Goal: Information Seeking & Learning: Learn about a topic

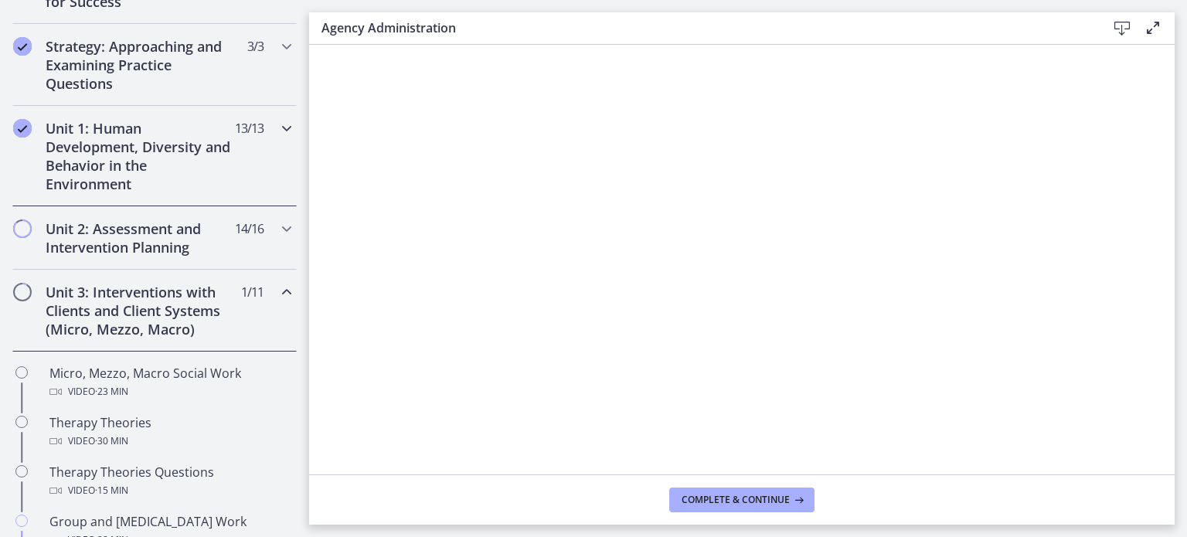
scroll to position [335, 0]
click at [277, 128] on icon "Chapters" at bounding box center [286, 127] width 19 height 19
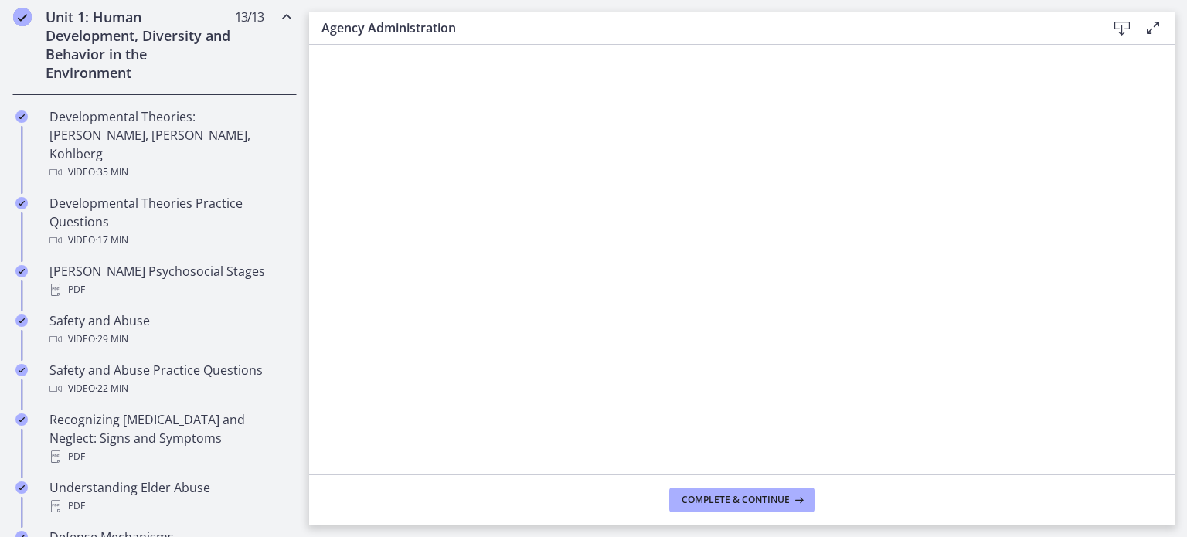
click at [277, 58] on div "Unit 1: Human Development, Diversity and Behavior in the Environment 13 / 13 Co…" at bounding box center [154, 45] width 284 height 100
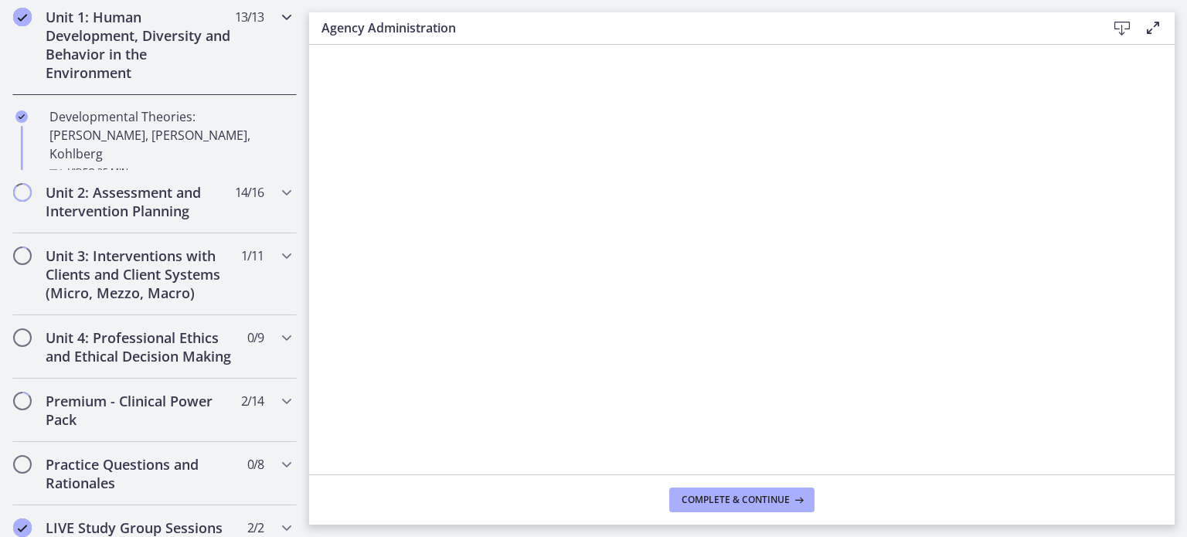
scroll to position [446, 0]
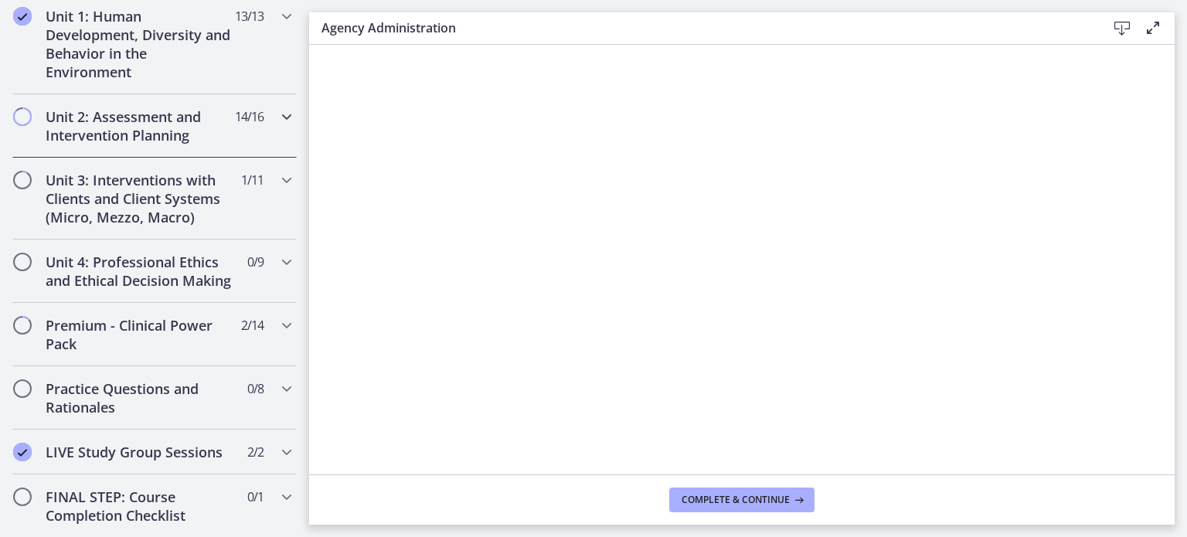
click at [277, 123] on icon "Chapters" at bounding box center [286, 116] width 19 height 19
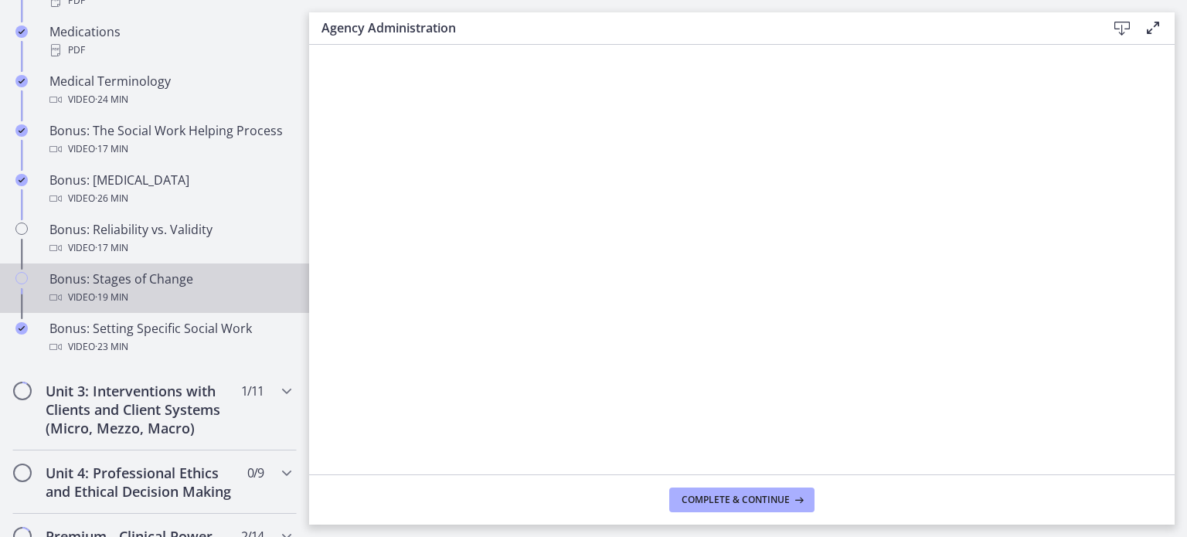
scroll to position [1224, 0]
click at [182, 305] on div "Video · 19 min" at bounding box center [169, 297] width 241 height 19
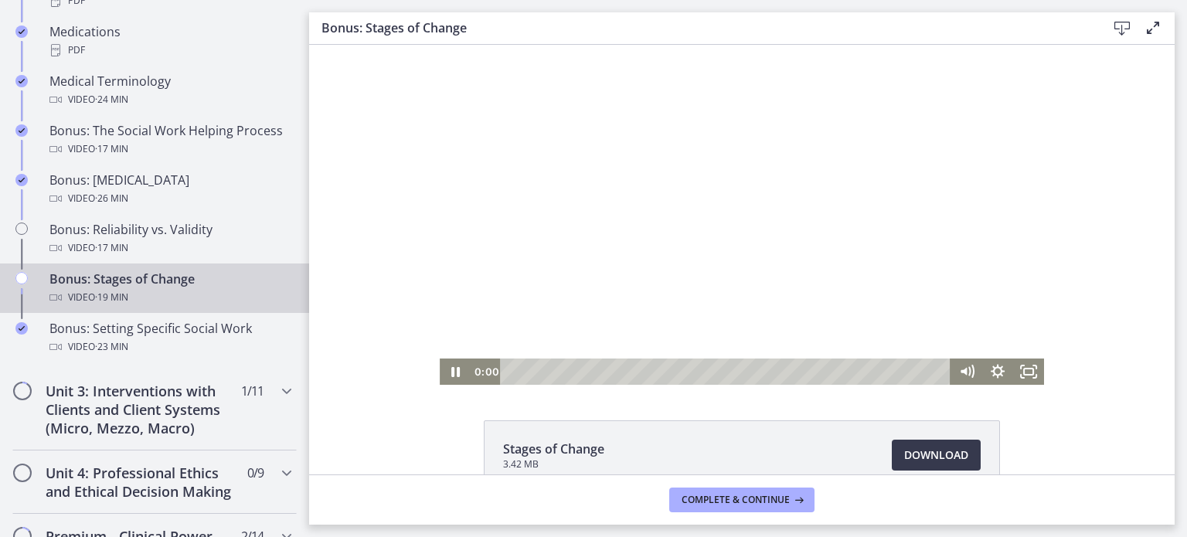
click at [440, 375] on div "0:00 0:00" at bounding box center [742, 372] width 604 height 26
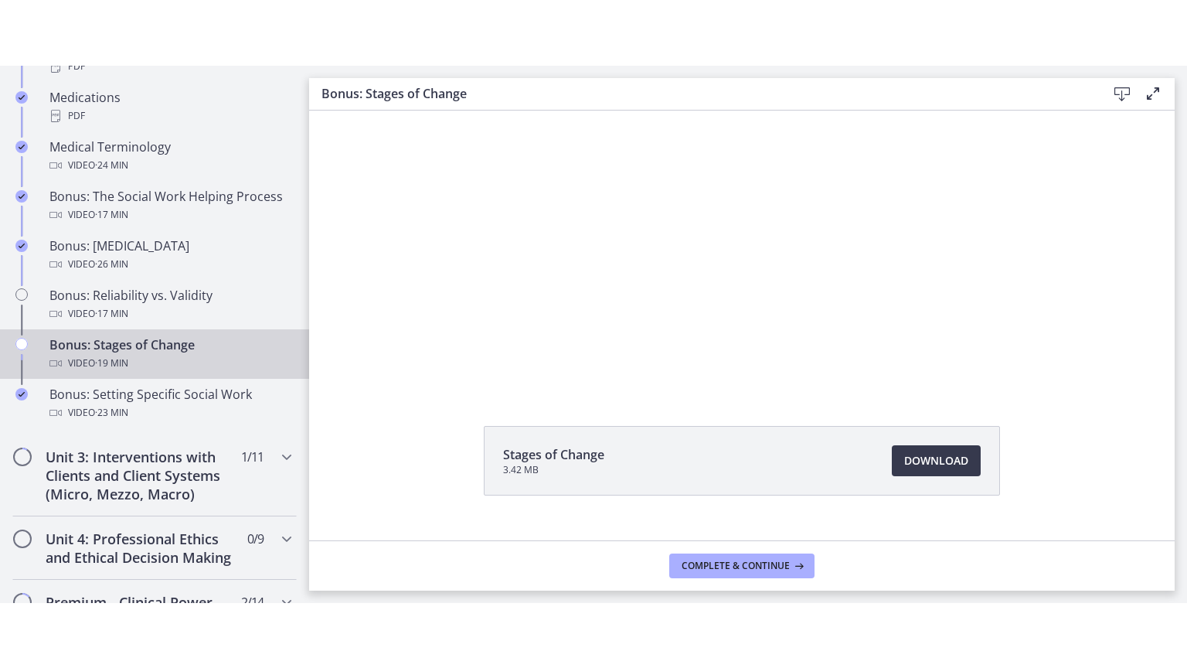
scroll to position [61, 0]
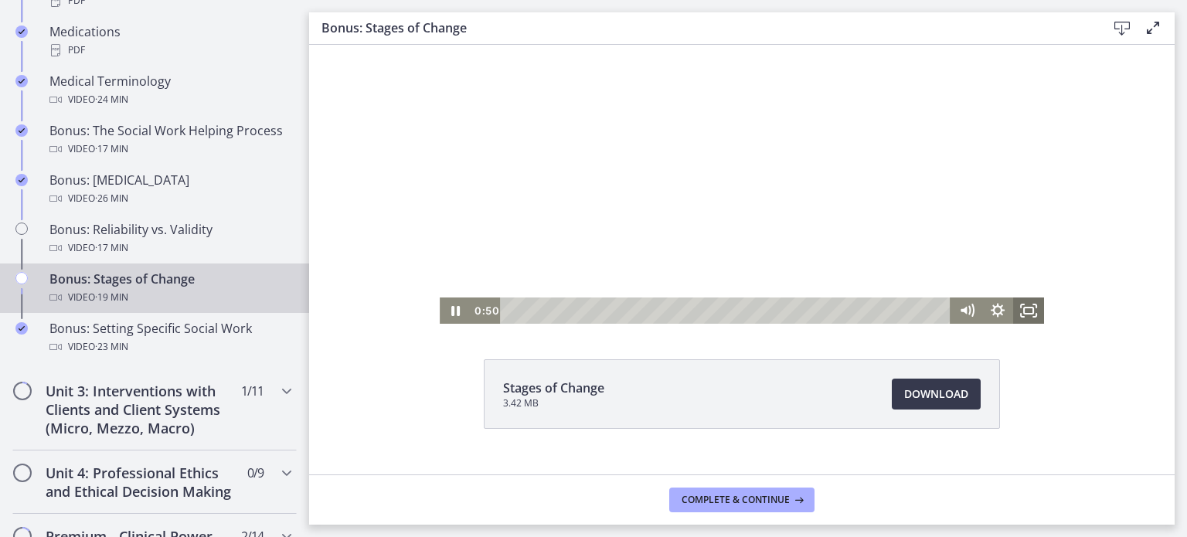
click at [1026, 311] on icon "Fullscreen" at bounding box center [1028, 311] width 31 height 26
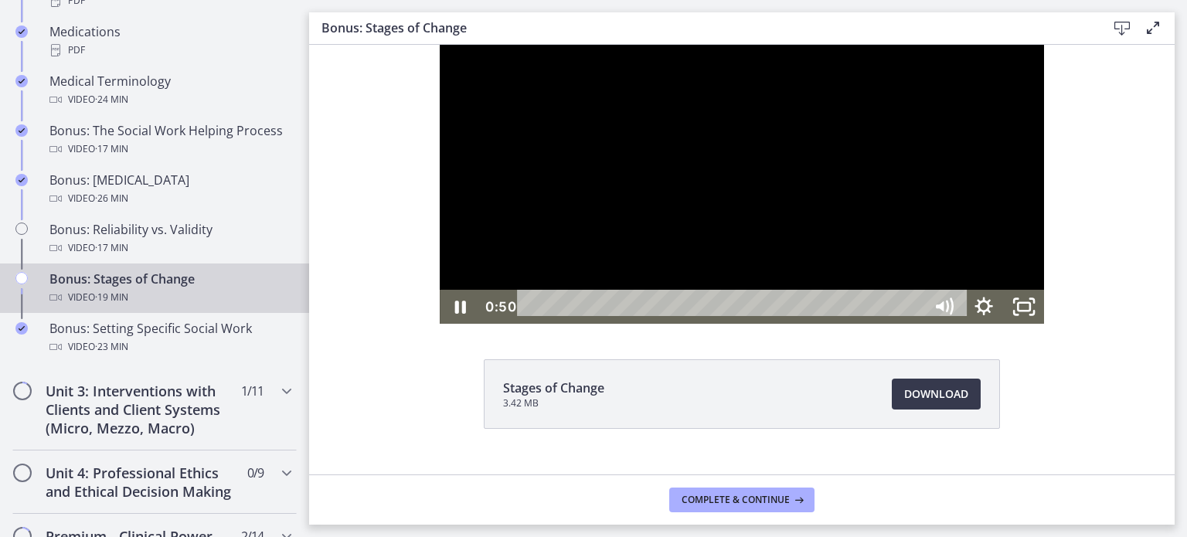
scroll to position [0, 0]
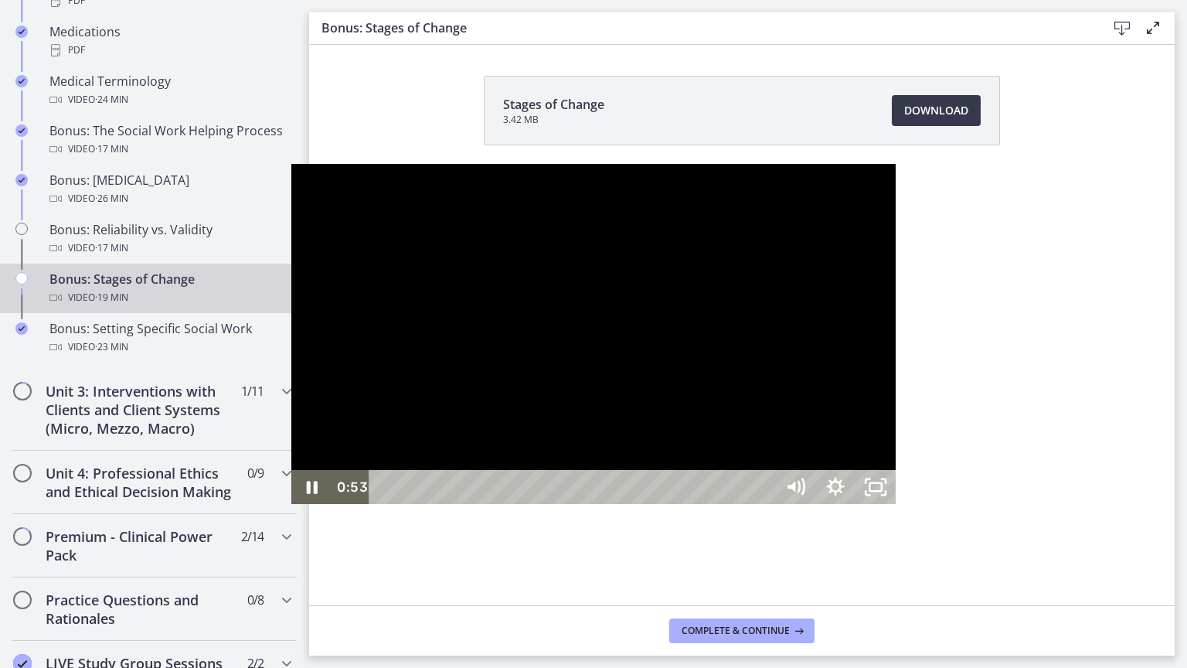
click at [770, 327] on div at bounding box center [593, 334] width 604 height 340
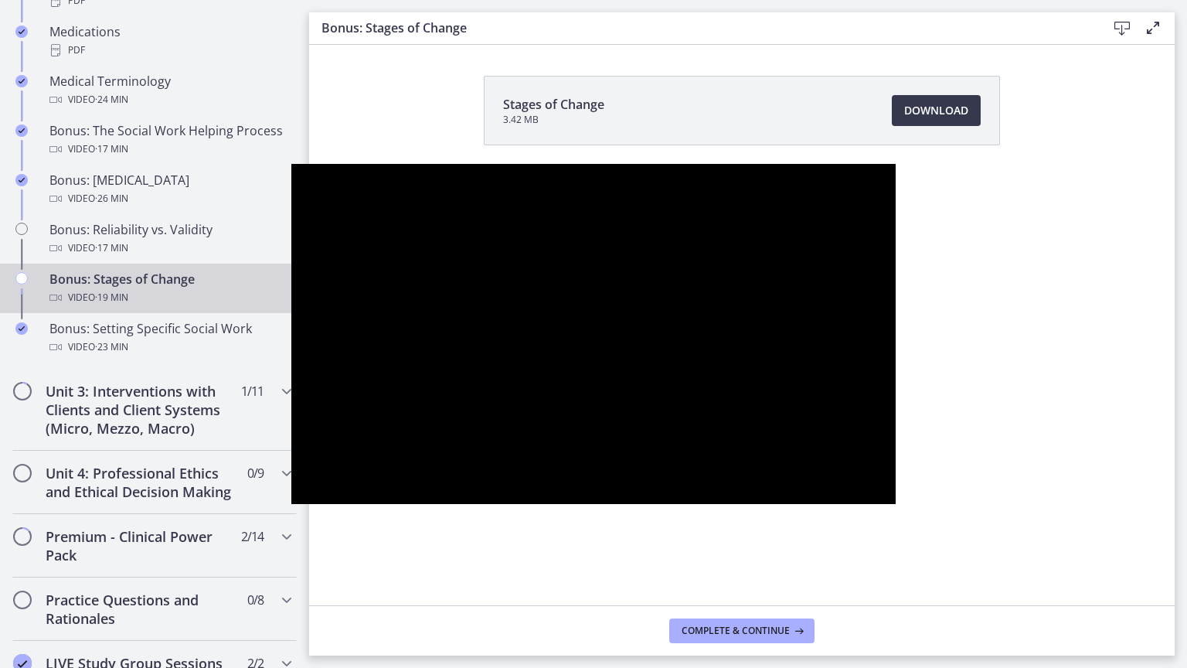
click at [291, 164] on button "Pause: cls569grkbac72sj77a0.mp4" at bounding box center [291, 164] width 1 height 1
click at [291, 164] on button "Play Video: cls569grkbac72sj77a0.mp4" at bounding box center [291, 164] width 1 height 1
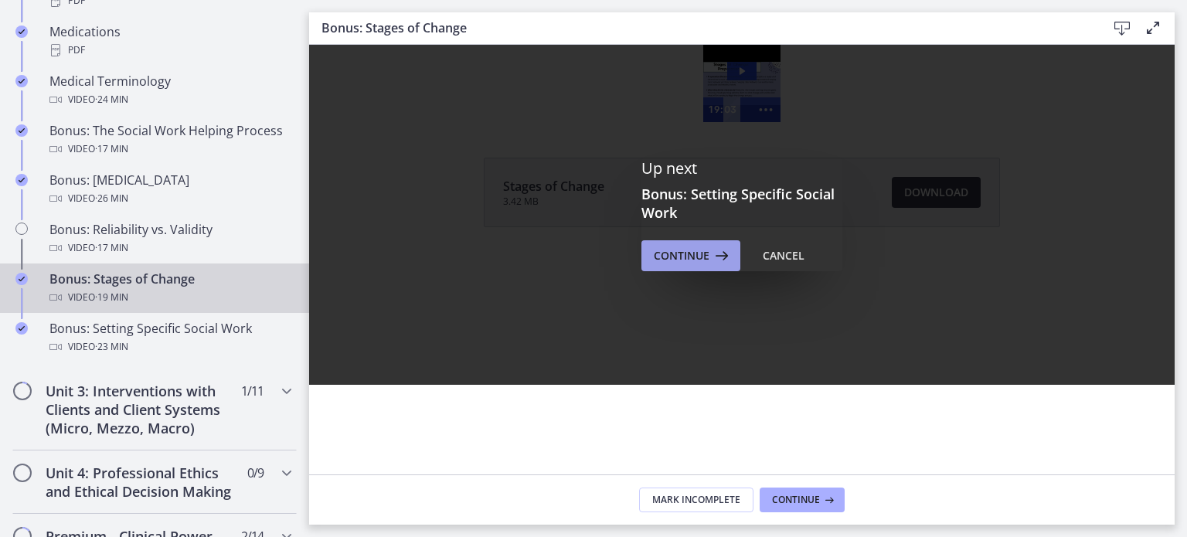
click at [703, 259] on span "Continue" at bounding box center [682, 256] width 56 height 19
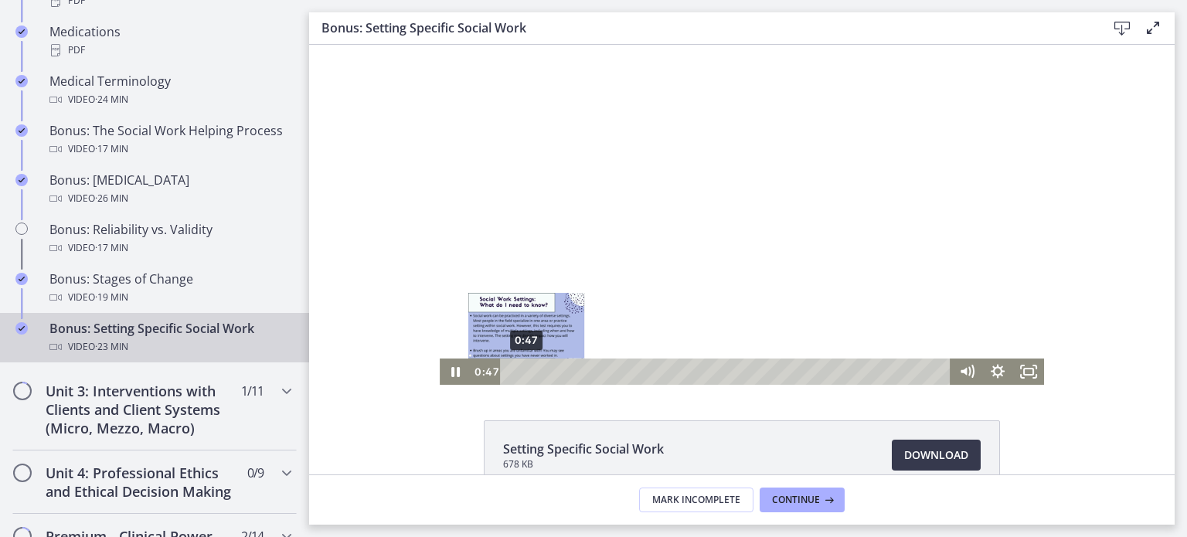
click at [520, 370] on div "0:47" at bounding box center [728, 372] width 432 height 26
click at [535, 370] on div "1:35" at bounding box center [728, 372] width 432 height 26
click at [544, 369] on div "2:05" at bounding box center [728, 372] width 432 height 26
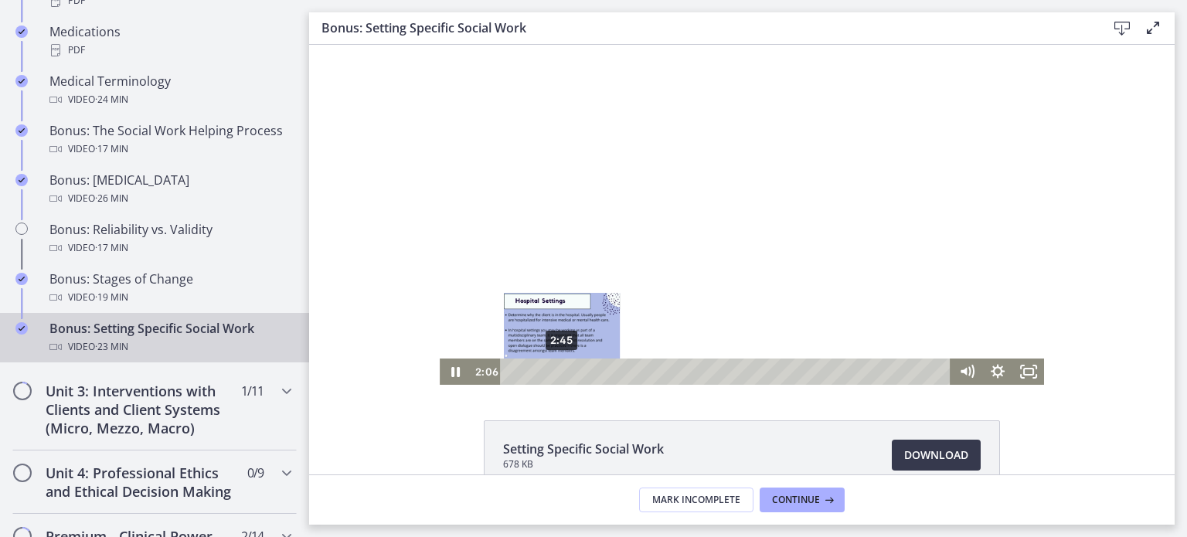
click at [556, 369] on div "2:45" at bounding box center [728, 372] width 432 height 26
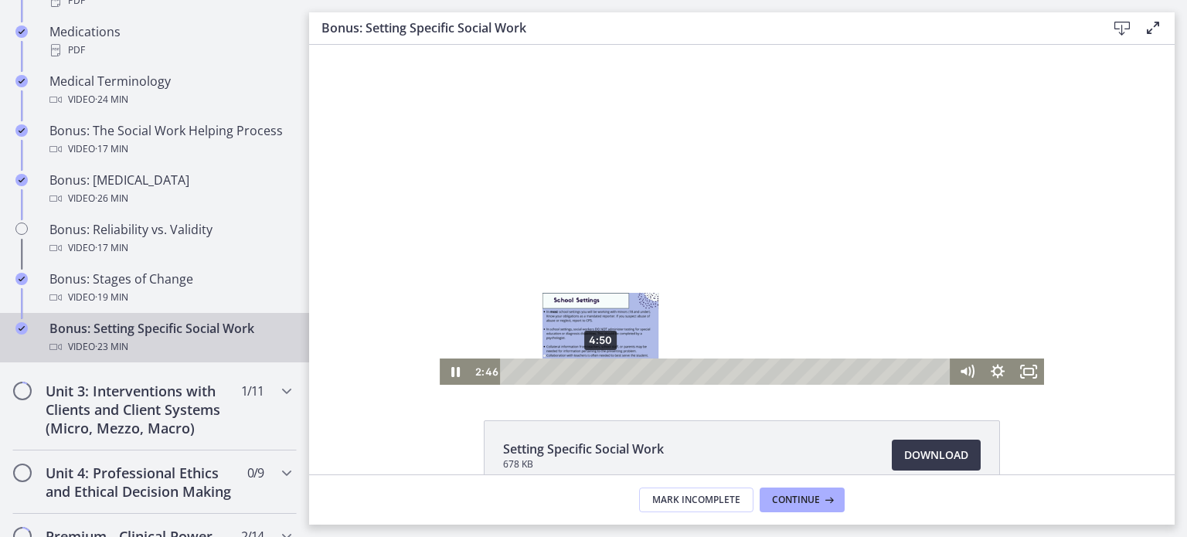
click at [595, 370] on div "4:50" at bounding box center [728, 372] width 432 height 26
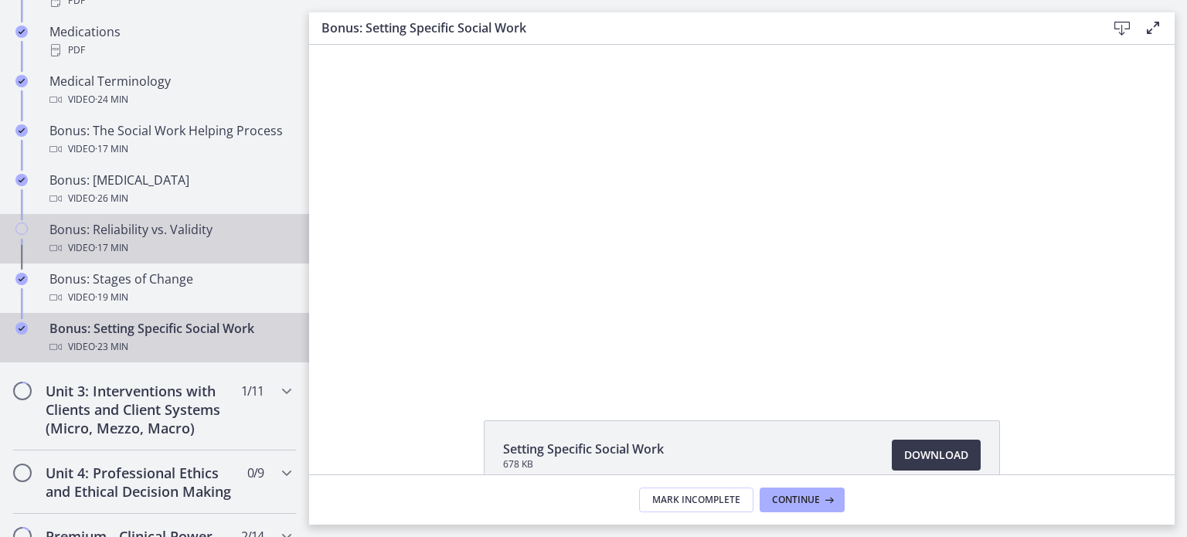
click at [104, 253] on div "Bonus: Reliability vs. Validity Video · 17 min" at bounding box center [169, 238] width 241 height 37
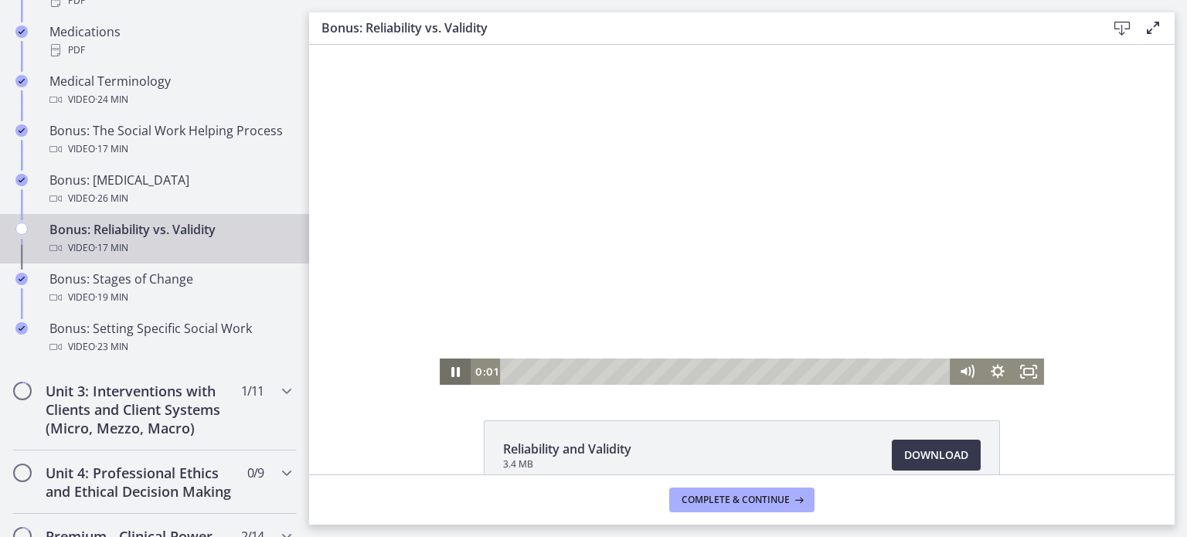
click at [454, 371] on icon "Pause" at bounding box center [455, 372] width 31 height 26
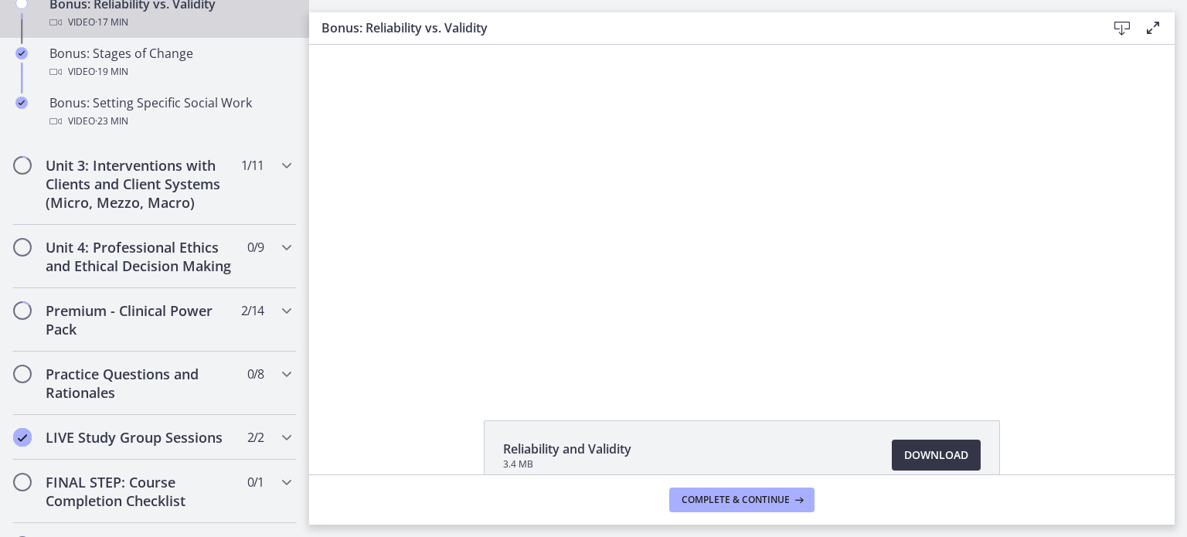
click at [953, 454] on span "Download Opens in a new window" at bounding box center [936, 455] width 64 height 19
